Goal: Transaction & Acquisition: Purchase product/service

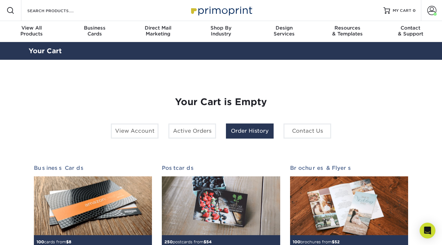
click at [267, 131] on link "Order History" at bounding box center [250, 131] width 48 height 15
click at [254, 134] on link "Order History" at bounding box center [250, 131] width 48 height 15
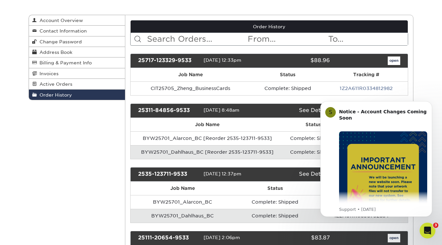
click at [391, 111] on b "Notice - Account Changes Coming Soon" at bounding box center [383, 115] width 88 height 12
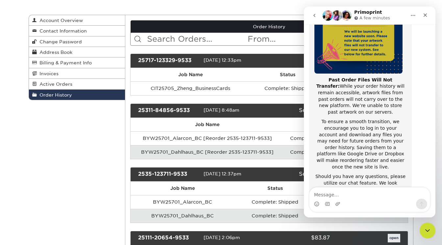
scroll to position [105, 0]
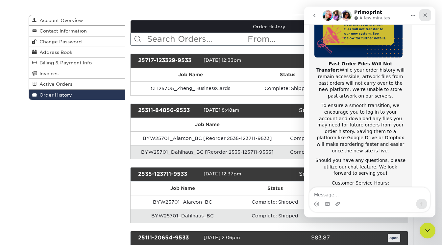
click at [425, 15] on icon "Close" at bounding box center [426, 15] width 4 height 4
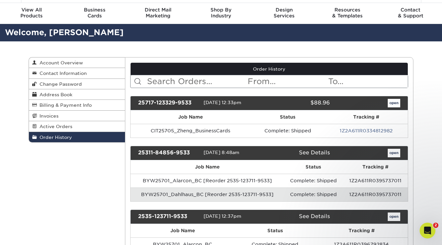
scroll to position [0, 0]
click at [395, 153] on link "open" at bounding box center [394, 153] width 13 height 9
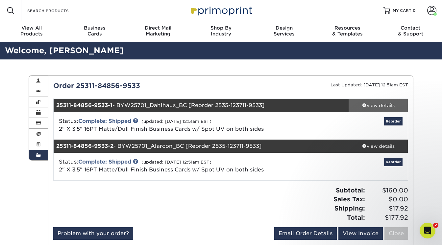
click at [376, 104] on div "view details" at bounding box center [378, 105] width 59 height 7
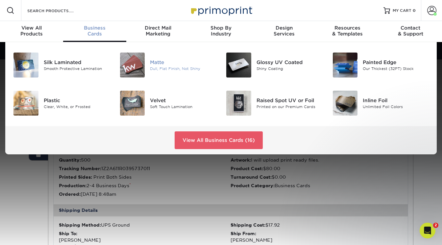
drag, startPoint x: 86, startPoint y: 58, endPoint x: 153, endPoint y: 62, distance: 66.9
click at [153, 62] on div "Matte" at bounding box center [183, 62] width 66 height 7
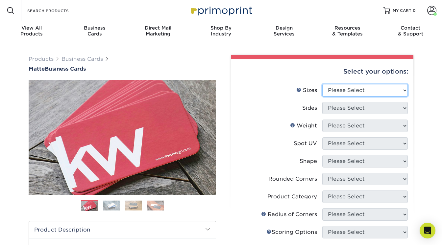
select select "2.00x3.50"
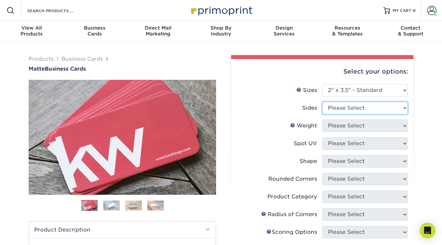
select select "13abbda7-1d64-4f25-8bb2-c179b224825d"
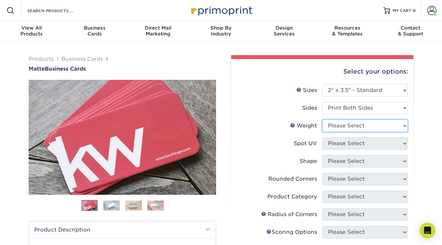
select select "16PT"
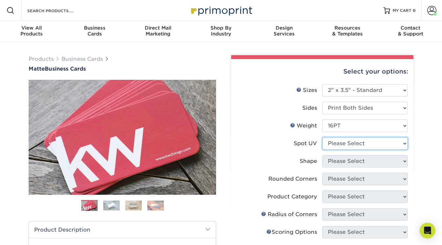
select select "0"
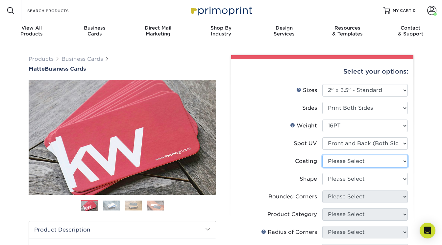
select select "121bb7b5-3b4d-429f-bd8d-bbf80e953313"
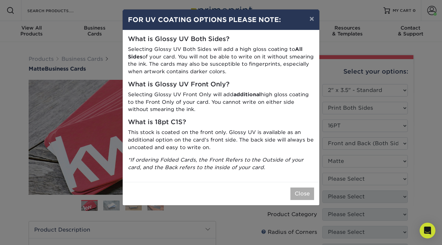
click at [303, 192] on button "Close" at bounding box center [303, 194] width 24 height 13
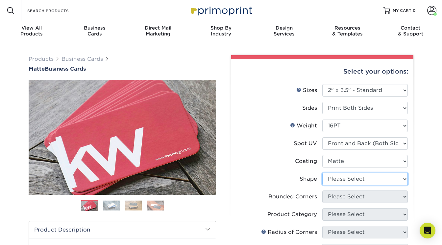
select select "standard"
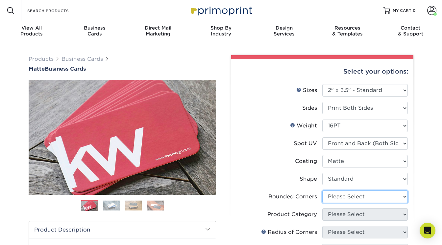
select select "0"
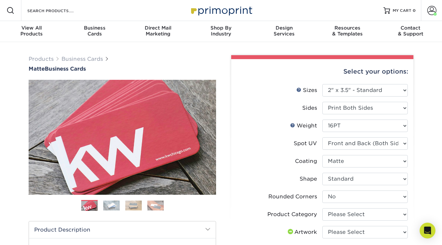
click at [272, 174] on label "Shape" at bounding box center [280, 179] width 86 height 13
select select "3b5148f1-0588-4f88-a218-97bcfdce65c1"
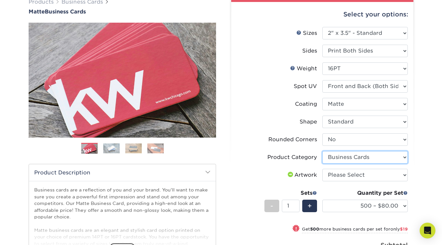
scroll to position [58, 0]
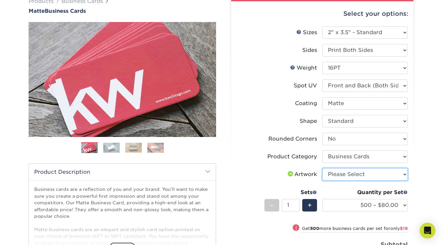
select select "upload"
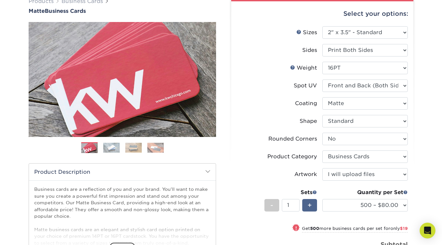
click at [309, 203] on span "+" at bounding box center [310, 206] width 4 height 10
type input "2"
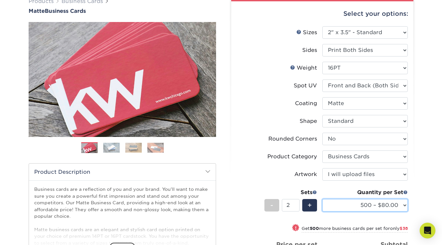
select select "1000 – $99.00"
click at [424, 199] on div "Products Business Cards Matte Business Cards Previous Next 100 $ 8" at bounding box center [221, 190] width 442 height 412
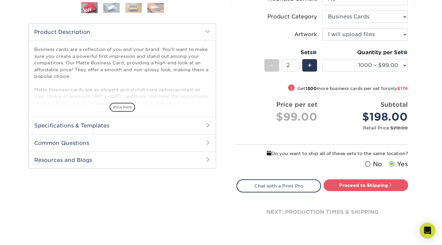
scroll to position [204, 0]
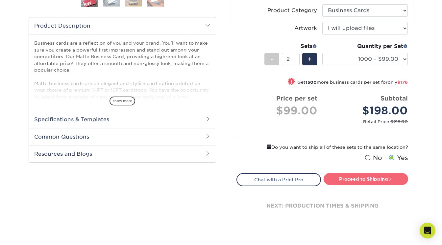
click at [370, 182] on link "Proceed to Shipping" at bounding box center [366, 179] width 85 height 12
type input "Set 1"
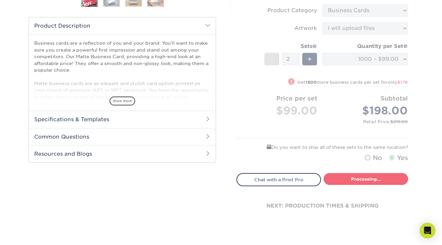
select select "3860e734-3bad-4a7a-915d-f3134a933cb6"
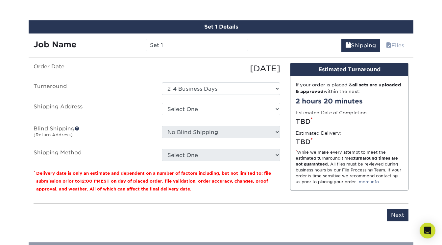
scroll to position [395, 0]
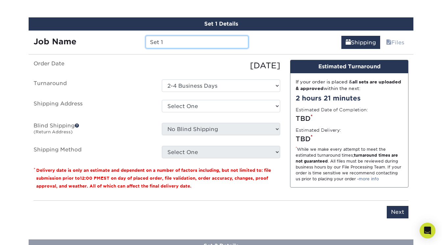
click at [170, 39] on input "Set 1" at bounding box center [197, 42] width 102 height 13
paste input "BYW-25703"
paste input "Angel Savinon Business Cards"
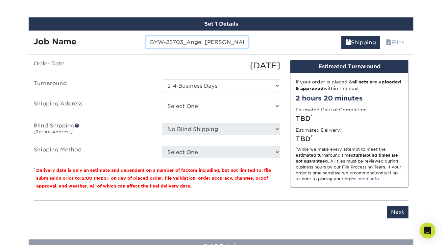
drag, startPoint x: 176, startPoint y: 40, endPoint x: 162, endPoint y: 41, distance: 14.2
click at [162, 41] on input "BYW-25703_Angel Savinon Business Cards" at bounding box center [197, 42] width 102 height 13
drag, startPoint x: 200, startPoint y: 41, endPoint x: 302, endPoint y: 45, distance: 102.4
click at [302, 45] on div "Job Name BYW-25703_Savinon Business Cards Shipping Files" at bounding box center [221, 40] width 385 height 18
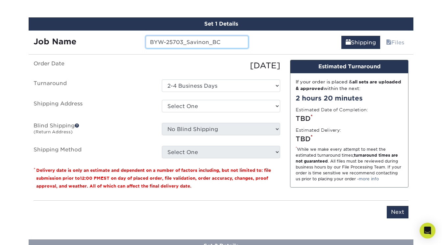
click at [167, 39] on input "BYW-25703_Savinon_BC" at bounding box center [197, 42] width 102 height 13
type input "BYW25703_Savinon_BC"
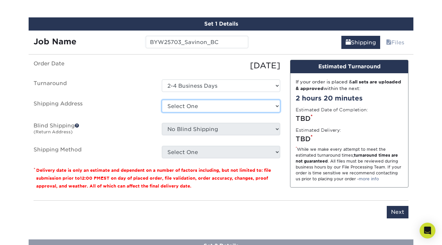
scroll to position [396, 0]
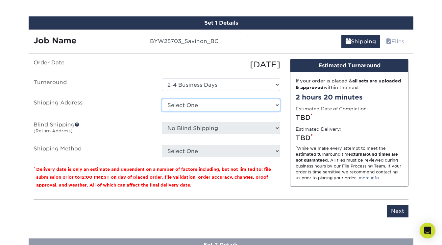
select select "81681"
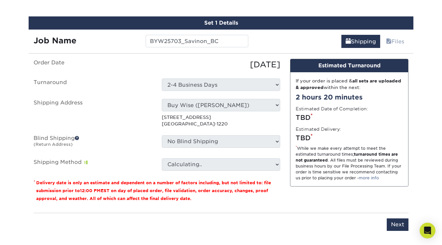
scroll to position [396, 0]
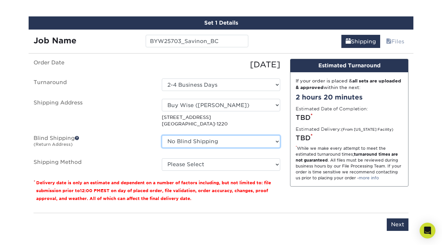
select select "224281"
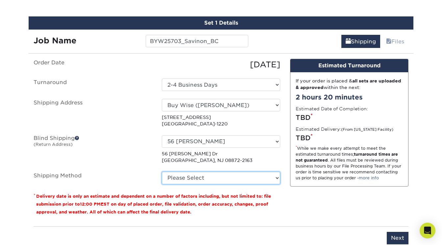
select select "03"
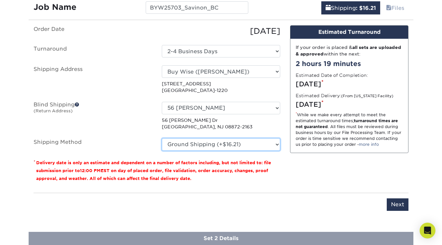
scroll to position [433, 0]
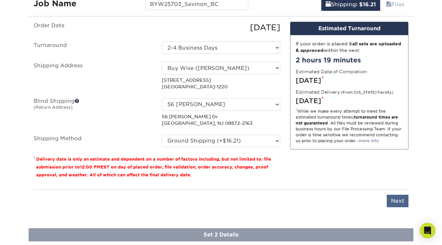
click at [397, 199] on input "Next" at bounding box center [398, 201] width 22 height 13
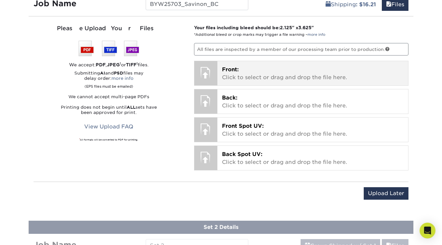
click at [228, 72] on p "Front: Click to select or drag and drop the file here." at bounding box center [313, 74] width 182 height 16
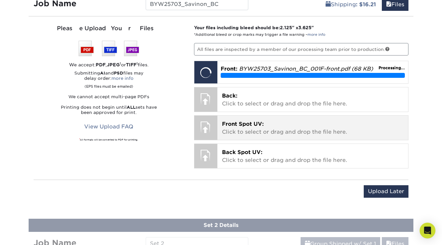
click at [238, 122] on span "Front Spot UV:" at bounding box center [243, 124] width 42 height 6
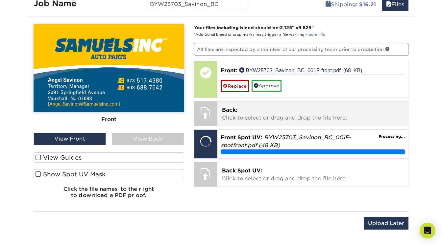
click at [234, 106] on p "Back: Click to select or drag and drop the file here." at bounding box center [313, 114] width 182 height 16
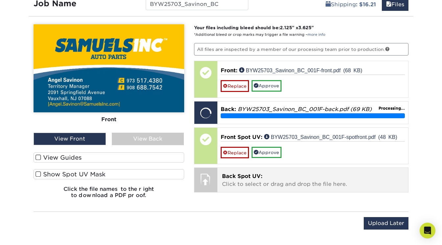
click at [255, 184] on p "Back Spot UV: Click to select or drag and drop the file here." at bounding box center [313, 181] width 182 height 16
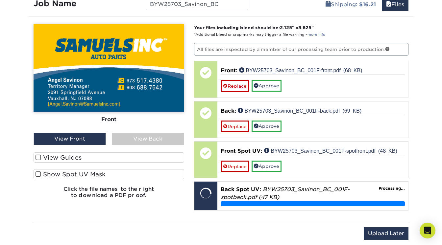
click at [39, 157] on span at bounding box center [39, 158] width 6 height 6
click at [0, 0] on input "View Guides" at bounding box center [0, 0] width 0 height 0
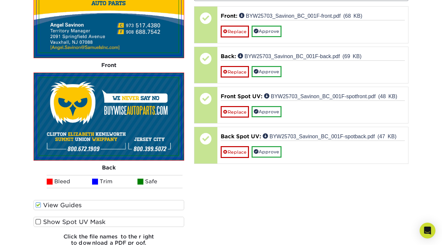
scroll to position [489, 0]
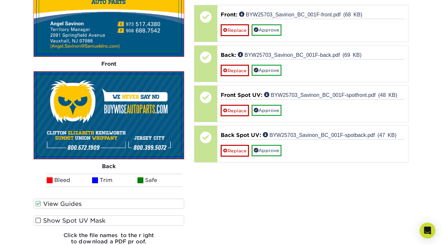
click at [38, 219] on span at bounding box center [39, 221] width 6 height 6
click at [0, 0] on input "Show Spot UV Mask" at bounding box center [0, 0] width 0 height 0
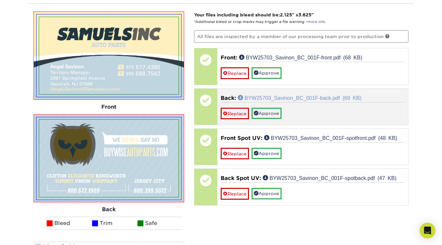
scroll to position [444, 0]
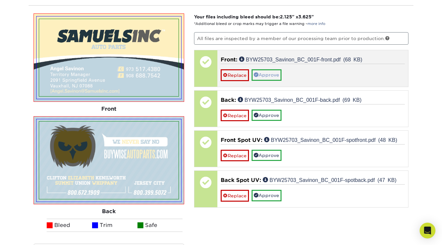
click at [267, 76] on link "Approve" at bounding box center [267, 74] width 30 height 11
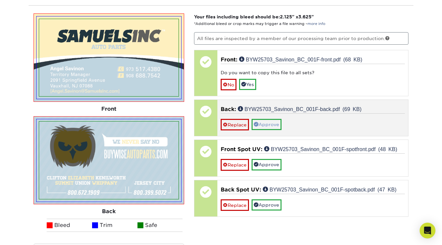
click at [266, 121] on link "Approve" at bounding box center [267, 124] width 30 height 11
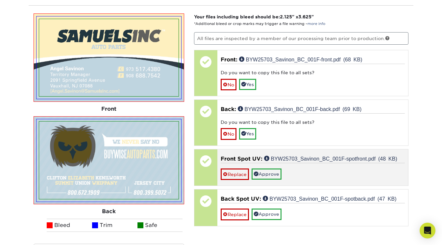
click at [268, 171] on link "Approve" at bounding box center [267, 174] width 30 height 11
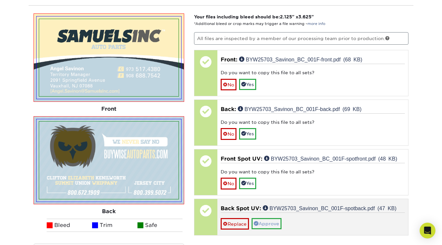
click at [268, 220] on link "Approve" at bounding box center [267, 223] width 30 height 11
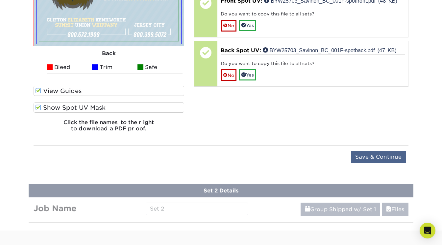
scroll to position [609, 0]
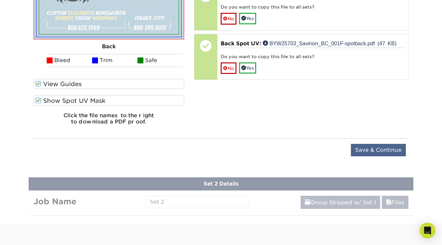
click at [369, 149] on input "Save & Continue" at bounding box center [378, 150] width 55 height 13
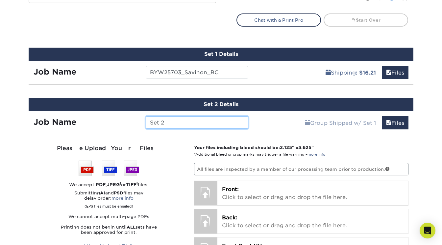
scroll to position [365, 0]
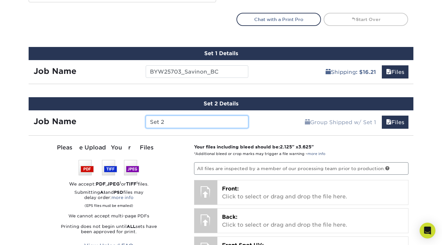
drag, startPoint x: 168, startPoint y: 121, endPoint x: 127, endPoint y: 121, distance: 40.5
click at [127, 121] on div "Job Name Set 2" at bounding box center [141, 122] width 225 height 13
paste input "BYW-2570"
click at [166, 119] on input "BYW-25702_Davis_BC" at bounding box center [197, 122] width 102 height 13
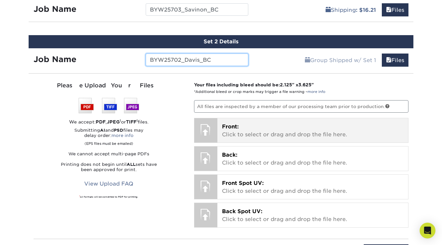
scroll to position [427, 0]
type input "BYW25702_Davis_BC"
click at [228, 129] on p "Front: Click to select or drag and drop the file here." at bounding box center [313, 131] width 182 height 16
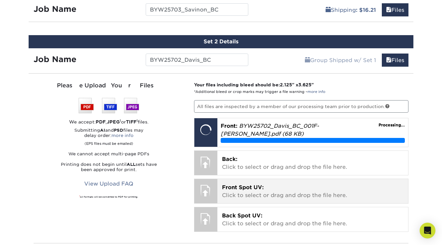
click at [262, 185] on span "Front Spot UV:" at bounding box center [243, 188] width 42 height 6
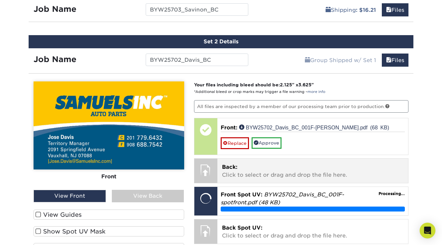
click at [232, 166] on span "Back:" at bounding box center [229, 167] width 15 height 6
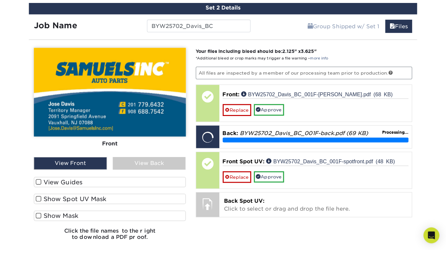
scroll to position [465, 0]
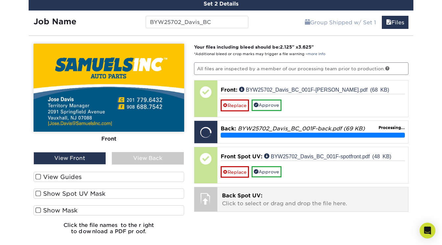
click at [243, 200] on p "Back Spot UV: Click to select or drag and drop the file here." at bounding box center [313, 200] width 182 height 16
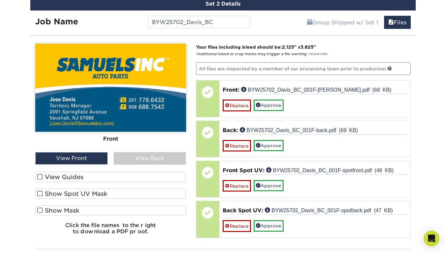
click at [41, 177] on span at bounding box center [40, 177] width 6 height 6
click at [0, 0] on input "View Guides" at bounding box center [0, 0] width 0 height 0
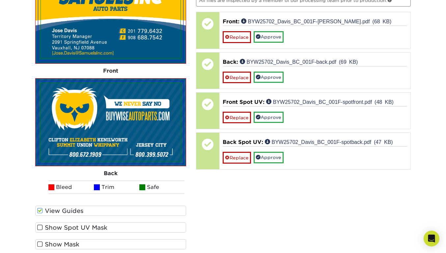
scroll to position [540, 0]
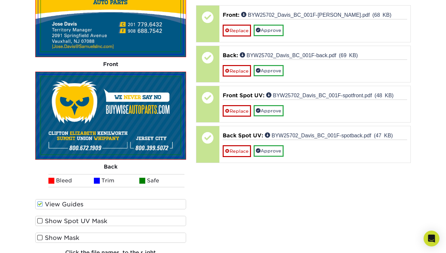
click at [40, 221] on span at bounding box center [40, 221] width 6 height 6
click at [0, 0] on input "Show Spot UV Mask" at bounding box center [0, 0] width 0 height 0
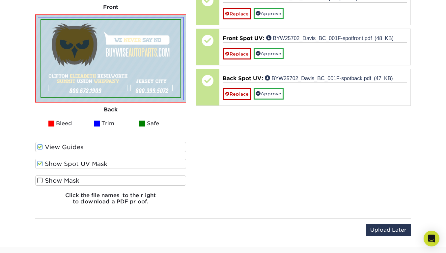
scroll to position [598, 0]
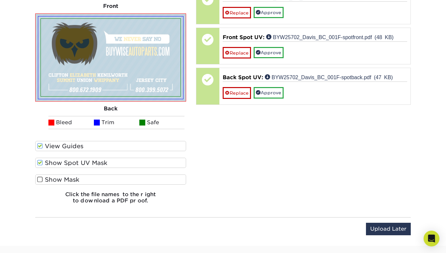
click at [39, 180] on span at bounding box center [40, 180] width 6 height 6
click at [0, 0] on input "Show Mask" at bounding box center [0, 0] width 0 height 0
click at [39, 180] on span at bounding box center [40, 180] width 6 height 6
click at [0, 0] on input "Show Mask" at bounding box center [0, 0] width 0 height 0
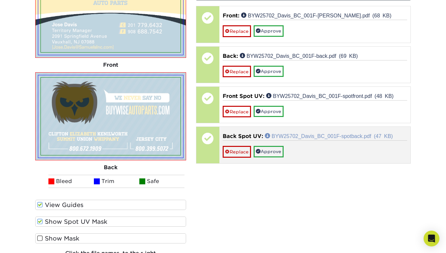
scroll to position [557, 0]
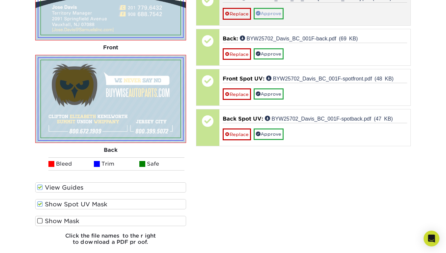
click at [274, 15] on link "Approve" at bounding box center [268, 13] width 30 height 11
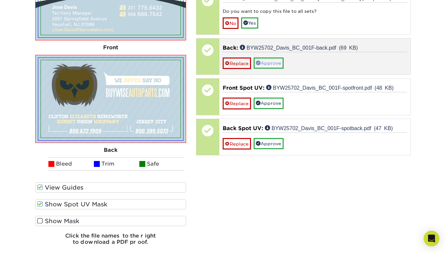
click at [269, 60] on link "Approve" at bounding box center [268, 63] width 30 height 11
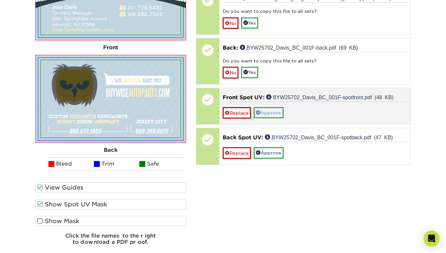
click at [268, 108] on link "Approve" at bounding box center [268, 112] width 30 height 11
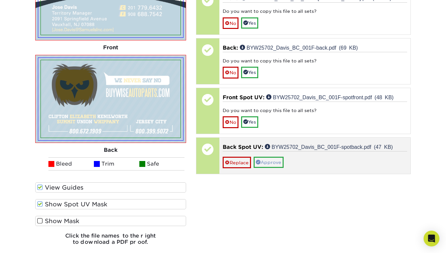
click at [270, 160] on link "Approve" at bounding box center [268, 162] width 30 height 11
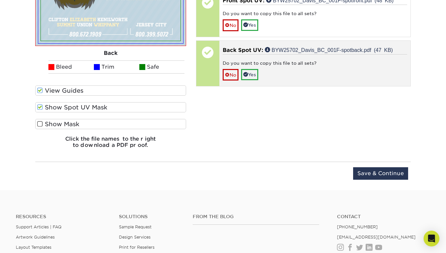
scroll to position [664, 0]
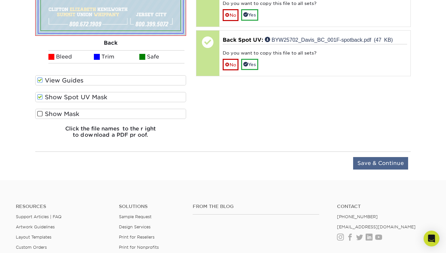
click at [398, 166] on input "Save & Continue" at bounding box center [380, 163] width 55 height 13
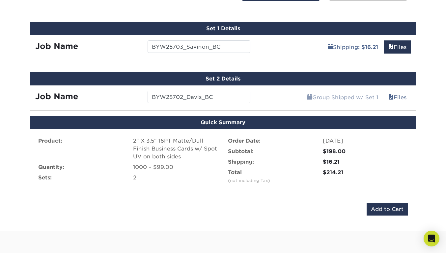
scroll to position [393, 0]
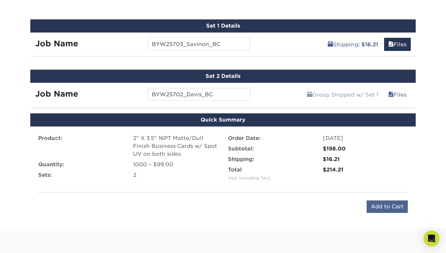
click at [390, 208] on input "Add to Cart" at bounding box center [386, 207] width 41 height 13
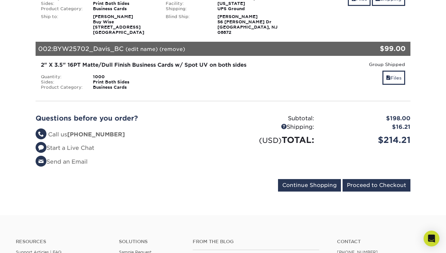
scroll to position [140, 0]
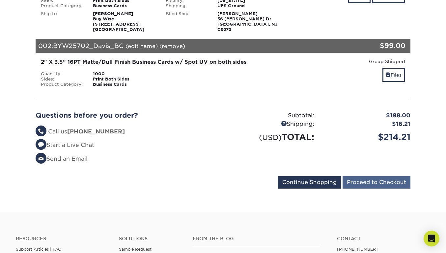
click at [391, 183] on input "Proceed to Checkout" at bounding box center [376, 182] width 68 height 13
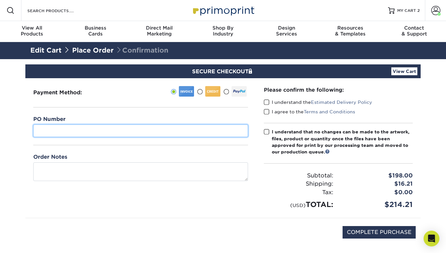
click at [47, 127] on input "text" at bounding box center [140, 131] width 215 height 13
paste input "BYW-25702"
paste input "BYW-25703"
click at [100, 130] on input "BYW-25702 and BYW-25703" at bounding box center [140, 131] width 215 height 13
click at [53, 130] on input "BYW-25702 and BYW25703" at bounding box center [140, 131] width 215 height 13
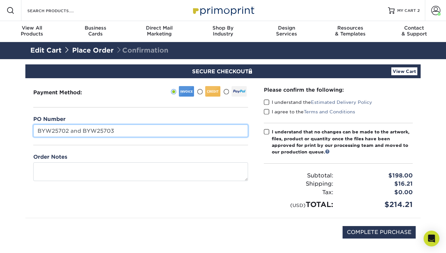
type input "BYW25702 and BYW25703"
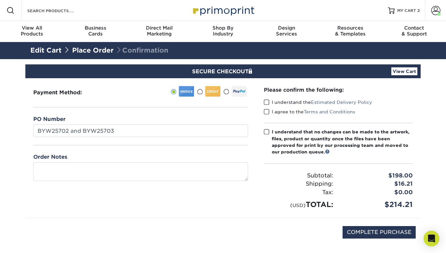
click at [267, 104] on span at bounding box center [267, 102] width 6 height 6
click at [0, 0] on input "I understand the Estimated Delivery Policy" at bounding box center [0, 0] width 0 height 0
click at [268, 114] on span at bounding box center [267, 112] width 6 height 6
click at [0, 0] on input "I agree to the Terms and Conditions" at bounding box center [0, 0] width 0 height 0
click at [266, 129] on span at bounding box center [267, 132] width 6 height 6
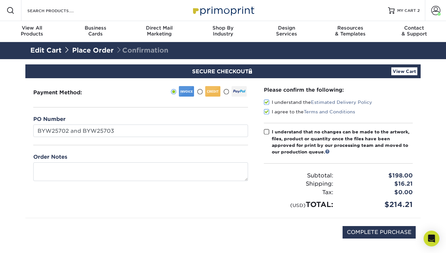
click at [0, 0] on input "I understand that no changes can be made to the artwork, files, product or quan…" at bounding box center [0, 0] width 0 height 0
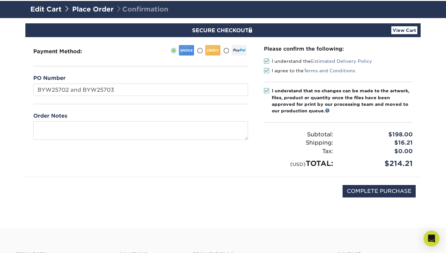
scroll to position [50, 0]
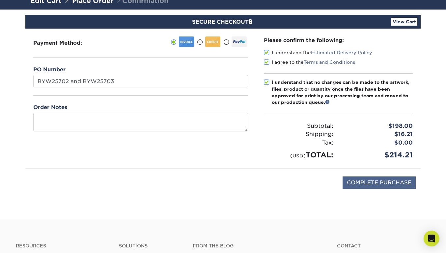
click at [362, 185] on input "COMPLETE PURCHASE" at bounding box center [378, 183] width 73 height 13
type input "PROCESSING, PLEASE WAIT..."
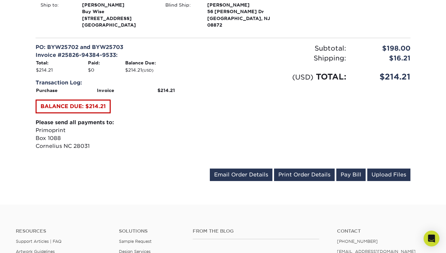
scroll to position [350, 0]
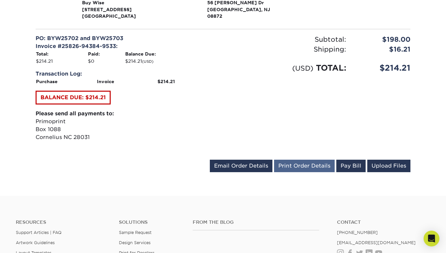
click at [298, 160] on link "Print Order Details" at bounding box center [304, 166] width 61 height 13
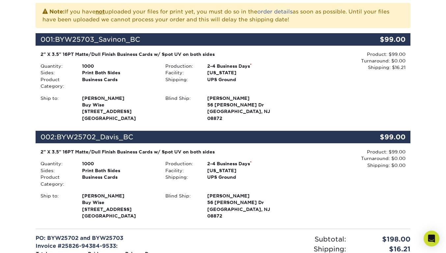
scroll to position [150, 0]
drag, startPoint x: 190, startPoint y: 54, endPoint x: 40, endPoint y: 54, distance: 149.4
click at [40, 54] on div "2" X 3.5" 16PT Matte/Dull Finish Business Cards w/ Spot UV on both sides" at bounding box center [160, 54] width 240 height 7
copy div "2" X 3.5" 16PT Matte/Dull Finish Business Cards w/ Spot UV on both sides"
drag, startPoint x: 83, startPoint y: 97, endPoint x: 127, endPoint y: 115, distance: 47.5
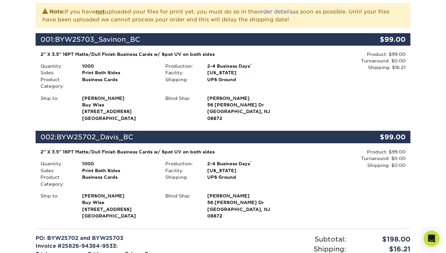
click at [127, 115] on strong "[PERSON_NAME] Buy Wise [STREET_ADDRESS]" at bounding box center [118, 108] width 73 height 26
click at [129, 116] on div "[PERSON_NAME] Buy Wise [STREET_ADDRESS]" at bounding box center [118, 108] width 83 height 27
drag, startPoint x: 97, startPoint y: 106, endPoint x: 81, endPoint y: 96, distance: 18.7
click at [81, 96] on div "[PERSON_NAME] Buy Wise [STREET_ADDRESS]" at bounding box center [118, 108] width 83 height 27
click at [132, 116] on div "[PERSON_NAME] Buy Wise [STREET_ADDRESS]" at bounding box center [118, 108] width 83 height 27
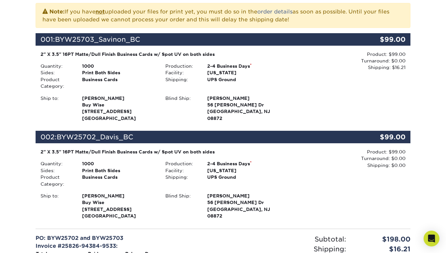
drag, startPoint x: 129, startPoint y: 116, endPoint x: 82, endPoint y: 98, distance: 50.8
click at [82, 98] on div "[PERSON_NAME] Buy Wise [STREET_ADDRESS]" at bounding box center [118, 108] width 83 height 27
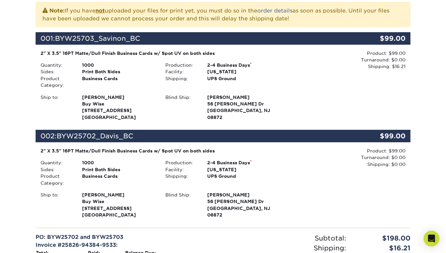
copy strong "[PERSON_NAME] Buy Wise [STREET_ADDRESS]"
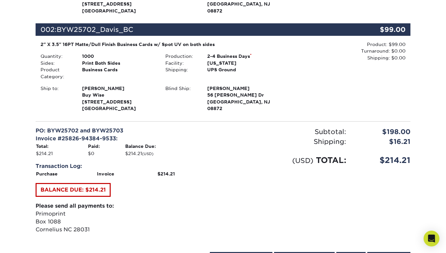
scroll to position [260, 0]
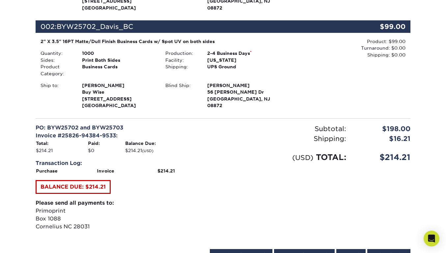
drag, startPoint x: 195, startPoint y: 39, endPoint x: 35, endPoint y: 37, distance: 160.9
click at [35, 37] on div "Order #: 25826-94384-9533 [DATE] 9:43am Go to My Account Continue Shopping Than…" at bounding box center [222, 49] width 385 height 440
copy div "2" X 3.5" 16PT Matte/Dull Finish Business Cards w/ Spot UV on both sides"
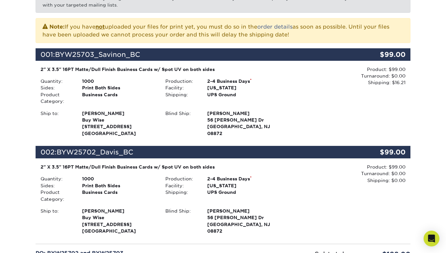
scroll to position [135, 0]
drag, startPoint x: 130, startPoint y: 228, endPoint x: 82, endPoint y: 209, distance: 51.2
click at [82, 209] on div "[PERSON_NAME] Buy Wise [STREET_ADDRESS]" at bounding box center [118, 221] width 83 height 27
copy strong "[PERSON_NAME] Buy Wise [STREET_ADDRESS]"
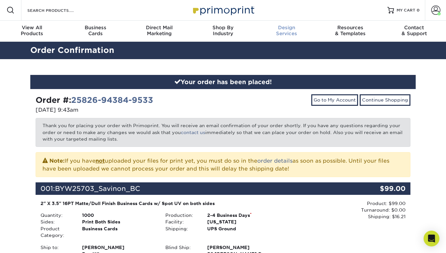
scroll to position [29, 0]
